Goal: Task Accomplishment & Management: Manage account settings

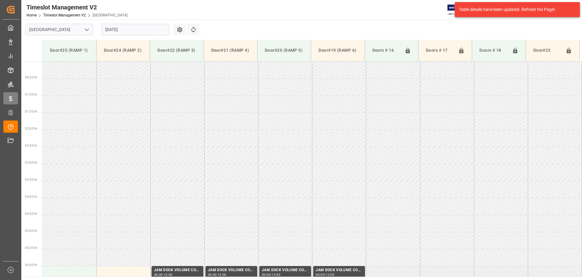
scroll to position [201, 0]
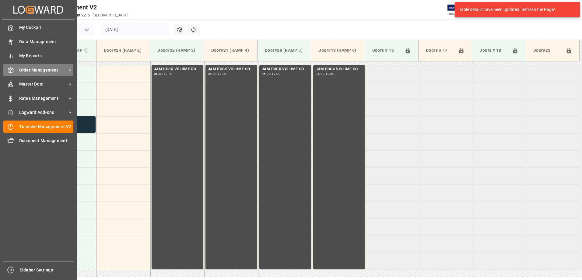
click at [24, 69] on span "Order Management" at bounding box center [43, 70] width 48 height 6
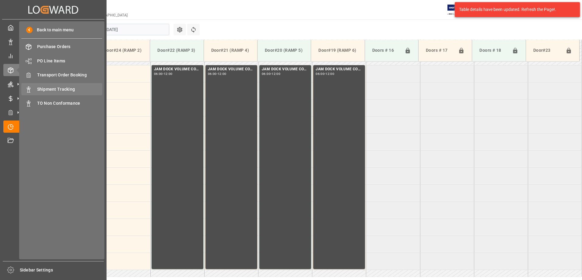
click at [55, 89] on span "Shipment Tracking" at bounding box center [69, 89] width 65 height 6
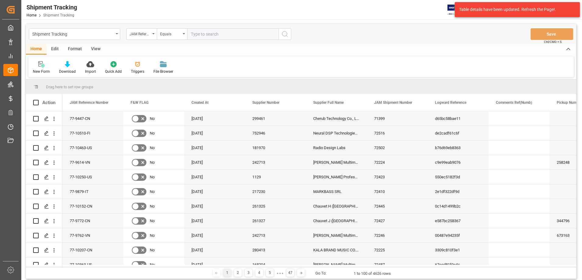
click at [235, 32] on input "text" at bounding box center [232, 34] width 91 height 12
type input "77-9468-CN"
click at [283, 35] on icon "search button" at bounding box center [284, 33] width 7 height 7
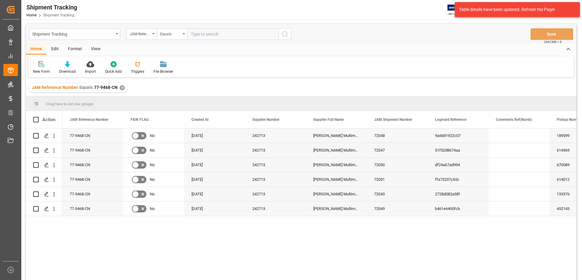
click at [92, 50] on div "View" at bounding box center [95, 49] width 19 height 10
click at [37, 65] on icon at bounding box center [39, 64] width 6 height 6
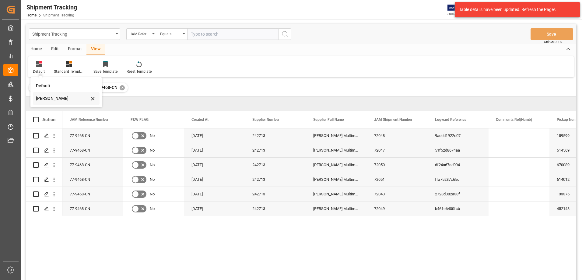
click at [43, 98] on div "[PERSON_NAME]" at bounding box center [62, 98] width 53 height 6
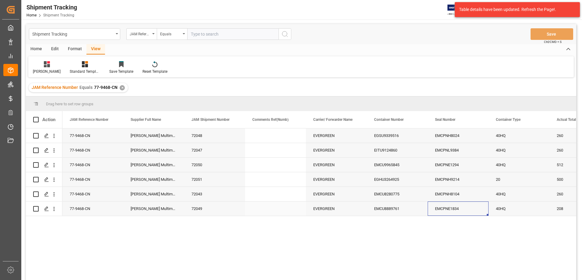
drag, startPoint x: 463, startPoint y: 209, endPoint x: 446, endPoint y: 209, distance: 17.1
click at [446, 209] on div "EMCPNE1834" at bounding box center [458, 209] width 61 height 14
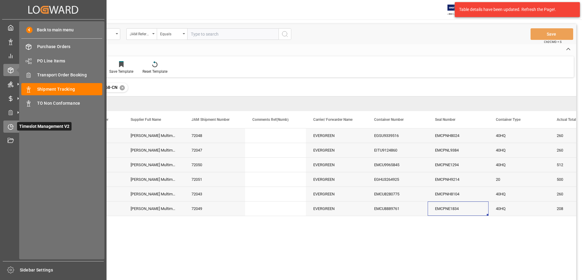
click at [17, 126] on span "Timeslot Management V2" at bounding box center [44, 126] width 54 height 9
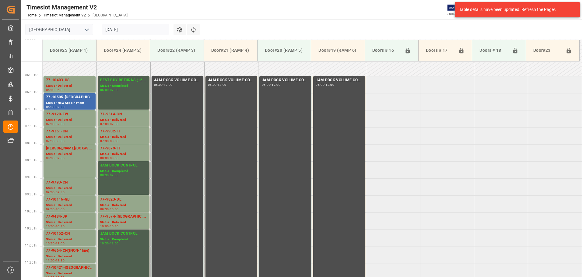
scroll to position [144, 0]
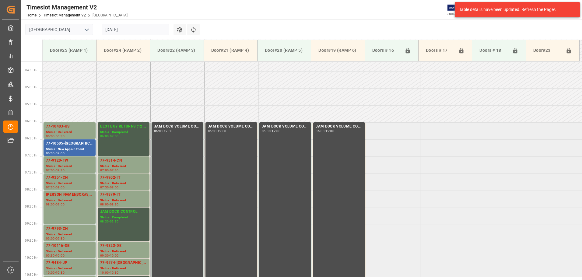
click at [133, 27] on input "[DATE]" at bounding box center [136, 30] width 68 height 12
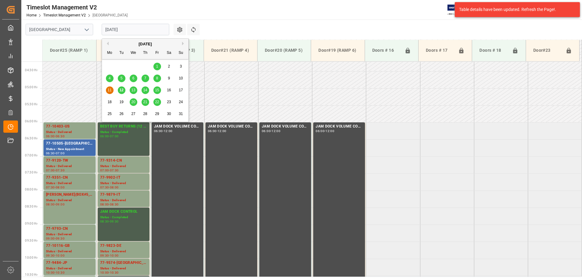
click at [133, 90] on span "13" at bounding box center [133, 90] width 4 height 4
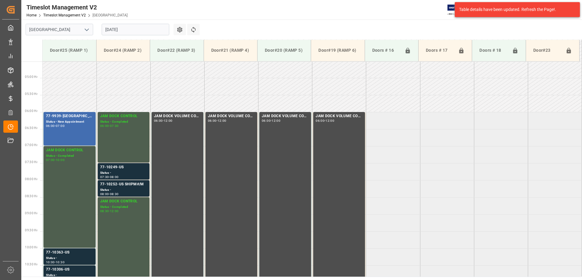
scroll to position [113, 0]
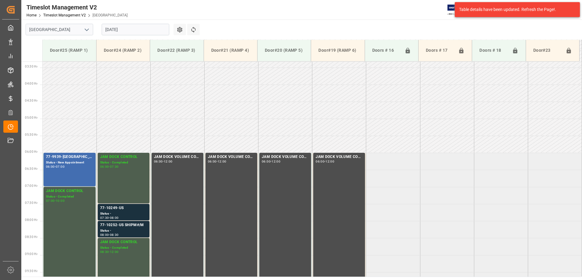
click at [131, 29] on input "[DATE]" at bounding box center [136, 30] width 68 height 12
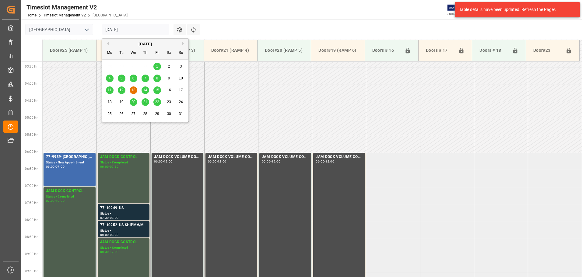
click at [146, 92] on span "14" at bounding box center [145, 90] width 4 height 4
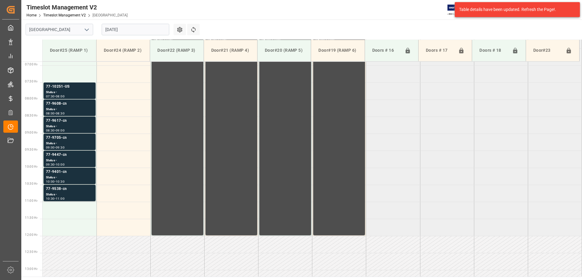
scroll to position [235, 0]
click at [87, 108] on div "Status -" at bounding box center [69, 109] width 47 height 5
click at [83, 121] on div "77-9617-cn" at bounding box center [69, 121] width 47 height 6
click at [78, 141] on div "Status -" at bounding box center [69, 143] width 47 height 5
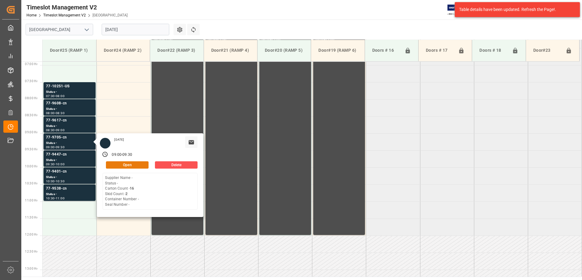
click at [132, 164] on button "Open" at bounding box center [127, 164] width 43 height 7
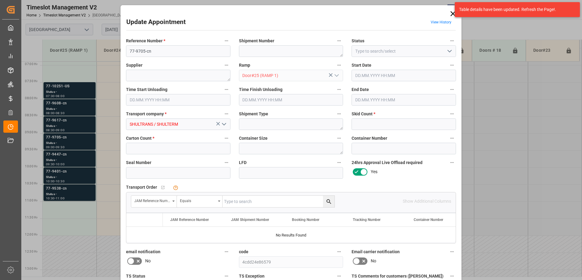
type input "2"
type input "16"
type input "[DATE] 09:00"
type input "[DATE] 09:30"
type input "[DATE] 11:54"
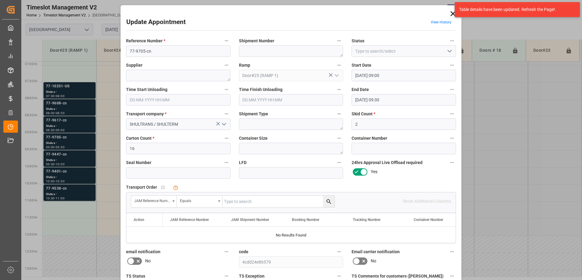
click at [76, 106] on div "Update Appointment View History Reference Number * 77-9705-cn Shipment Number S…" at bounding box center [291, 140] width 582 height 280
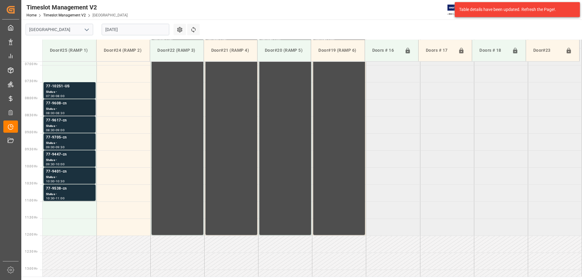
click at [83, 110] on div "Status -" at bounding box center [69, 109] width 47 height 5
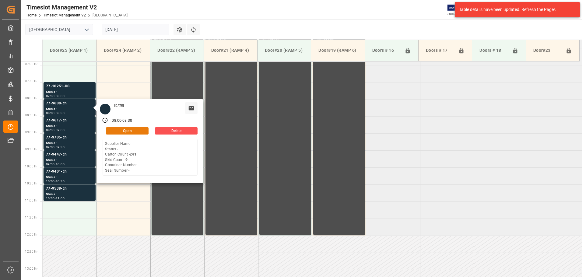
click at [131, 131] on button "Open" at bounding box center [127, 130] width 43 height 7
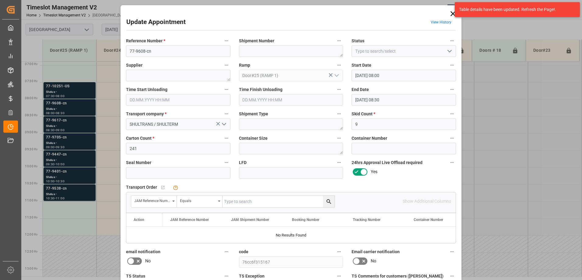
click at [64, 191] on div "Update Appointment View History Reference Number * 77-9608-cn Shipment Number S…" at bounding box center [291, 140] width 582 height 280
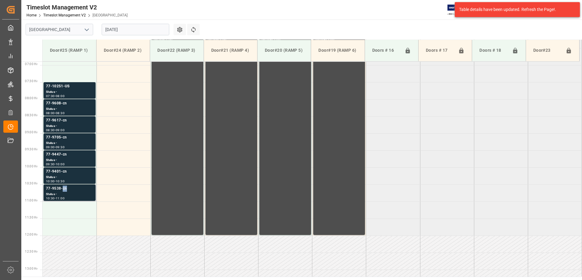
click at [65, 192] on div "77-9538-cn Status - 10:30 - 11:00" at bounding box center [69, 193] width 47 height 14
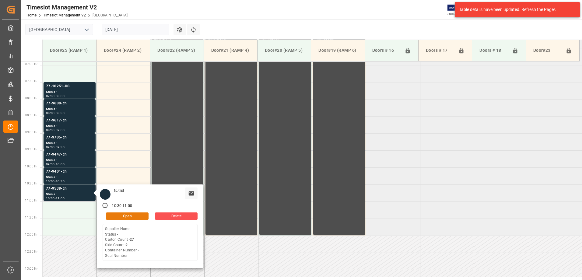
click at [121, 213] on button "Open" at bounding box center [127, 216] width 43 height 7
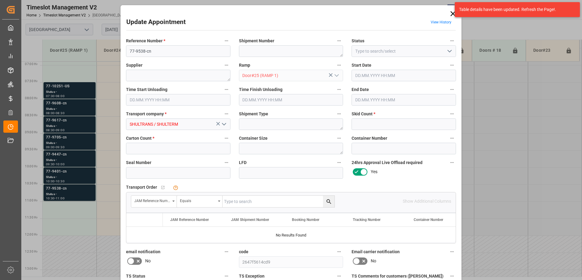
type input "2"
type input "27"
type input "[DATE] 10:30"
type input "[DATE] 11:00"
type input "[DATE] 11:56"
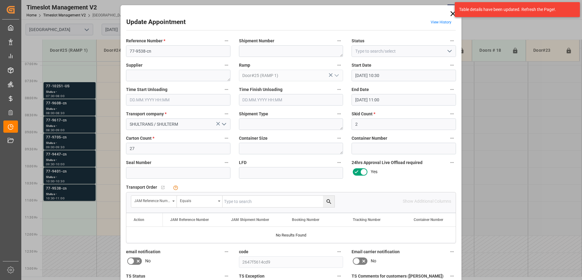
click at [453, 14] on div "Table details have been updated. Refresh the Page!." at bounding box center [517, 9] width 129 height 19
click at [450, 14] on icon at bounding box center [453, 13] width 9 height 9
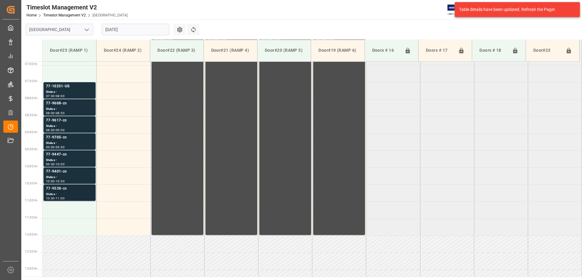
click at [71, 193] on div "Status -" at bounding box center [69, 194] width 47 height 5
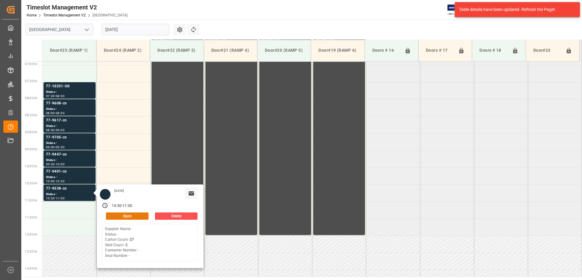
click at [129, 215] on button "Open" at bounding box center [127, 216] width 43 height 7
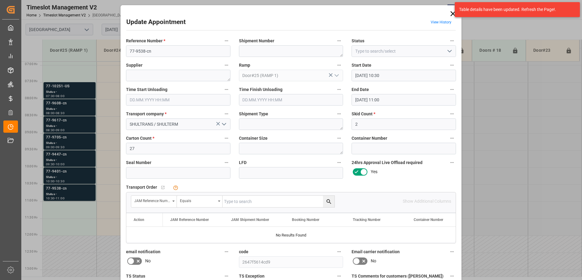
click at [65, 107] on div "Update Appointment View History Reference Number * 77-9538-cn Shipment Number S…" at bounding box center [291, 140] width 582 height 280
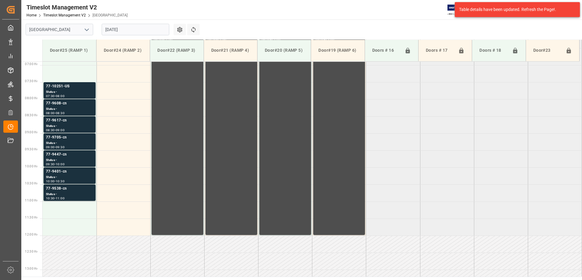
click at [65, 107] on div "Status -" at bounding box center [69, 109] width 47 height 5
click at [71, 93] on div "Status -" at bounding box center [69, 92] width 47 height 5
click at [68, 108] on div "Status -" at bounding box center [69, 109] width 47 height 5
click at [71, 124] on div "Status -" at bounding box center [69, 126] width 47 height 5
click at [75, 140] on div "77-9705-cn" at bounding box center [69, 138] width 47 height 6
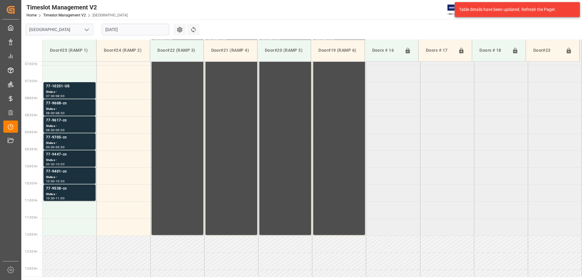
click at [76, 159] on div "Status -" at bounding box center [69, 160] width 47 height 5
click at [77, 175] on div "Status -" at bounding box center [69, 177] width 47 height 5
click at [79, 189] on div "77-9538-cn" at bounding box center [69, 189] width 47 height 6
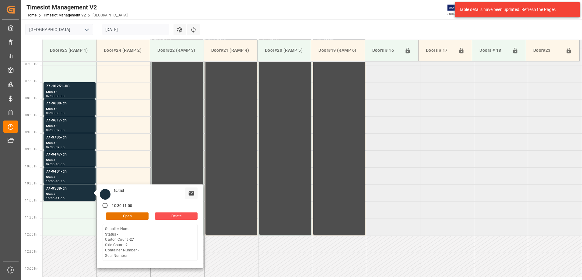
click at [138, 28] on input "[DATE]" at bounding box center [136, 30] width 68 height 12
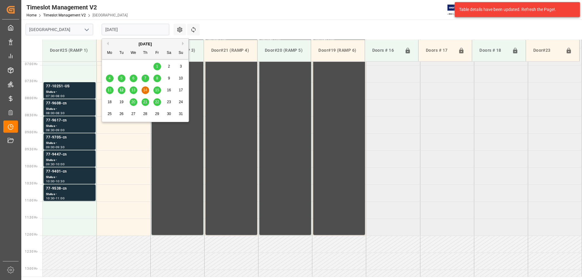
click at [145, 93] on div "14" at bounding box center [146, 90] width 8 height 7
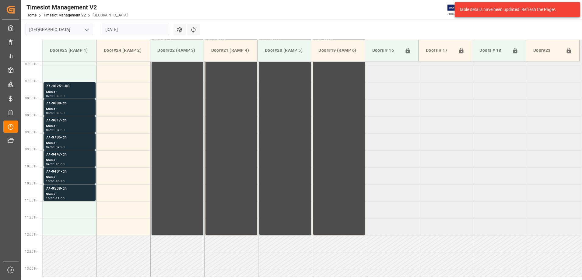
click at [131, 28] on input "[DATE]" at bounding box center [136, 30] width 68 height 12
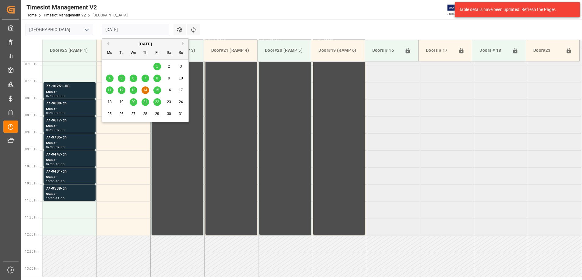
click at [135, 90] on span "13" at bounding box center [133, 90] width 4 height 4
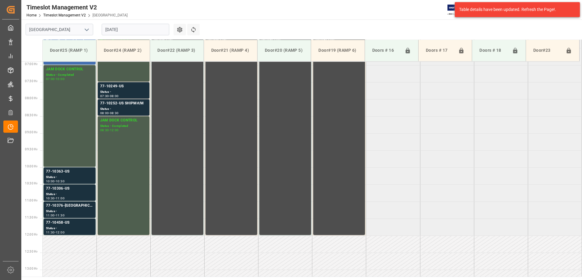
click at [130, 27] on input "[DATE]" at bounding box center [136, 30] width 68 height 12
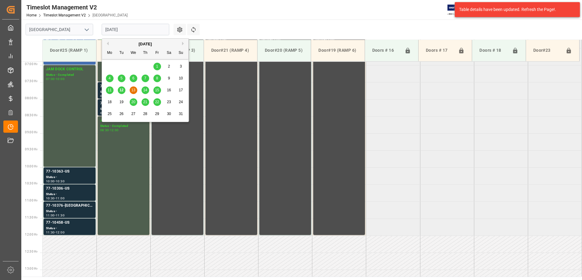
click at [147, 88] on div "14" at bounding box center [146, 90] width 8 height 7
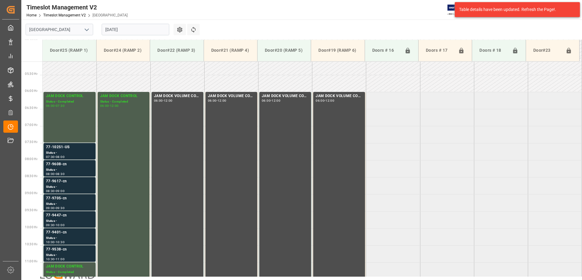
scroll to position [30, 0]
click at [144, 31] on input "[DATE]" at bounding box center [136, 30] width 68 height 12
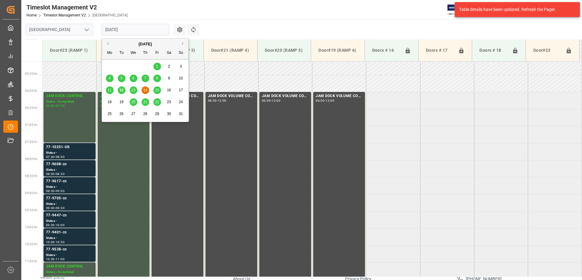
click at [159, 88] on span "15" at bounding box center [157, 90] width 4 height 4
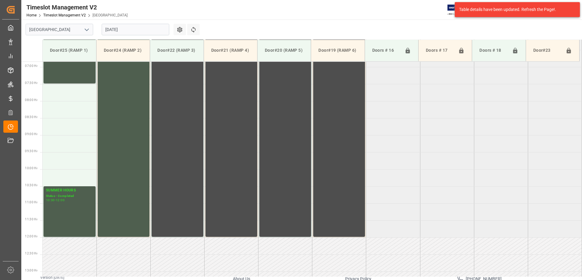
scroll to position [235, 0]
